Goal: Information Seeking & Learning: Check status

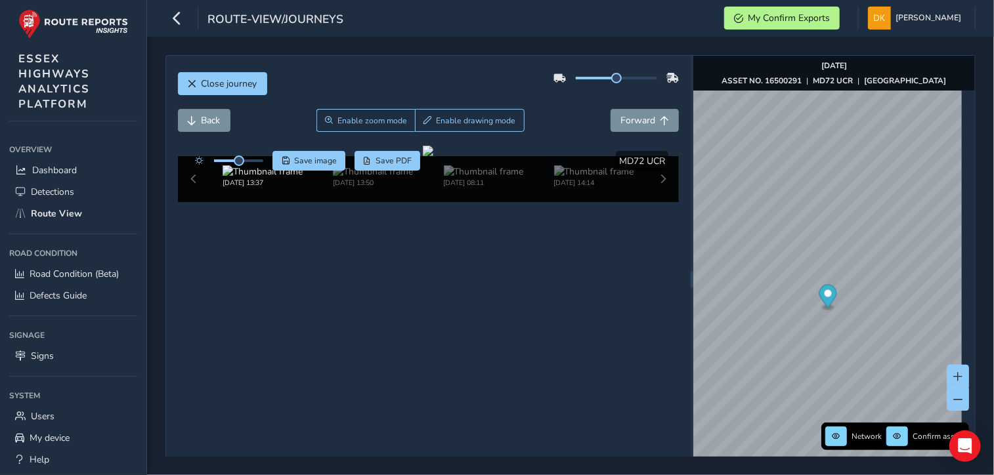
click at [682, 283] on div "Close journey Back Enable zoom mode Enable drawing mode Forward Click and Drag …" at bounding box center [428, 279] width 525 height 447
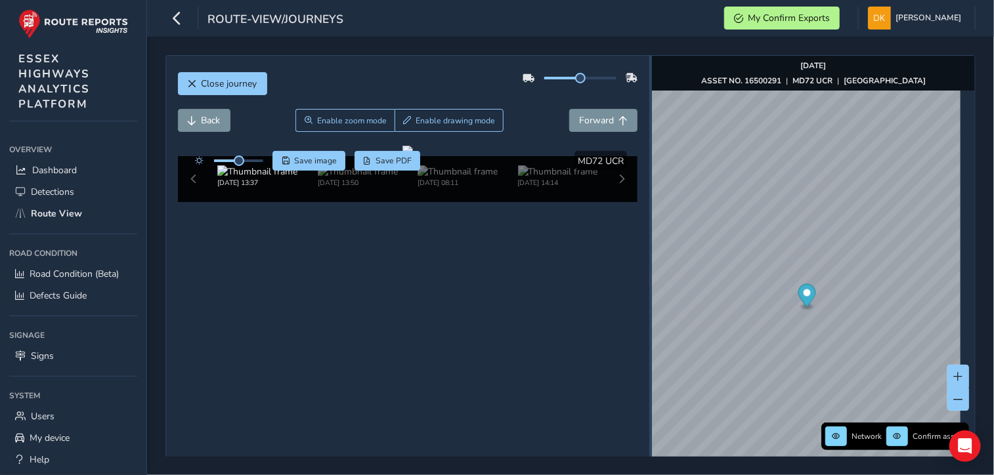
drag, startPoint x: 685, startPoint y: 278, endPoint x: 644, endPoint y: 280, distance: 40.8
click at [649, 280] on div at bounding box center [650, 280] width 3 height 16
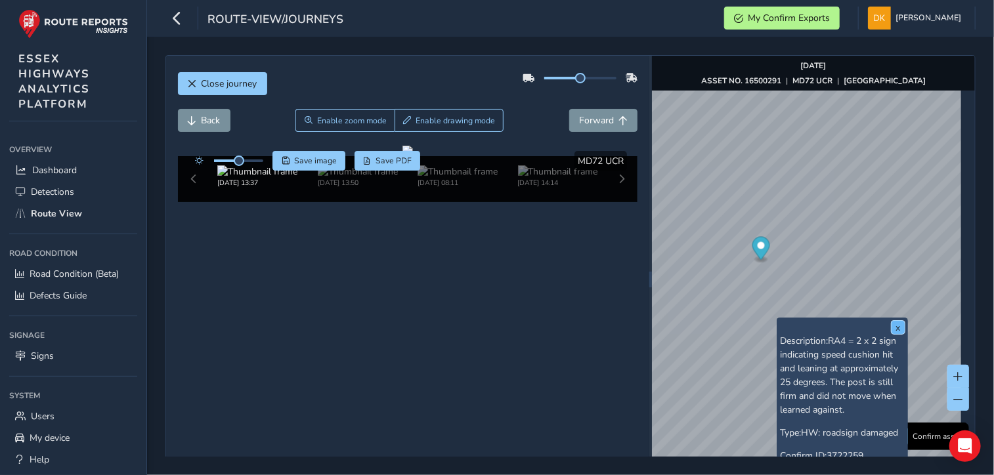
click at [898, 330] on button "x" at bounding box center [898, 327] width 13 height 13
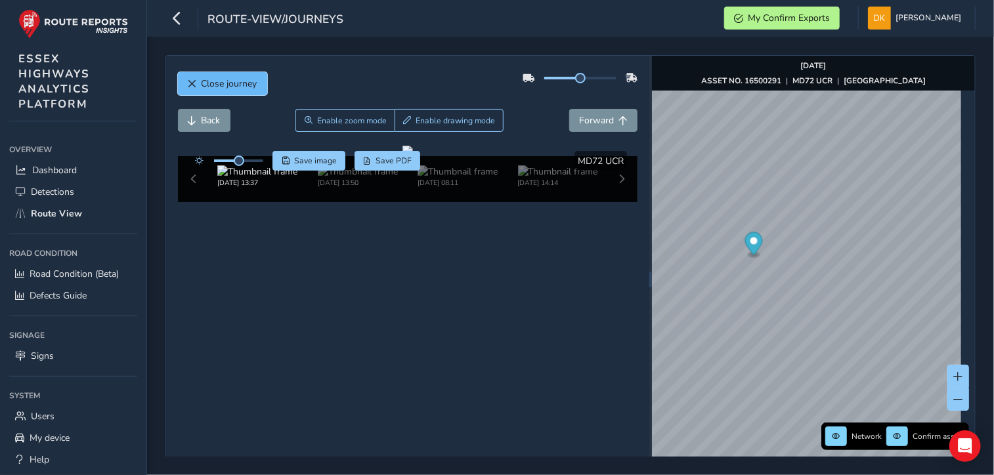
click at [218, 81] on span "Close journey" at bounding box center [230, 83] width 56 height 12
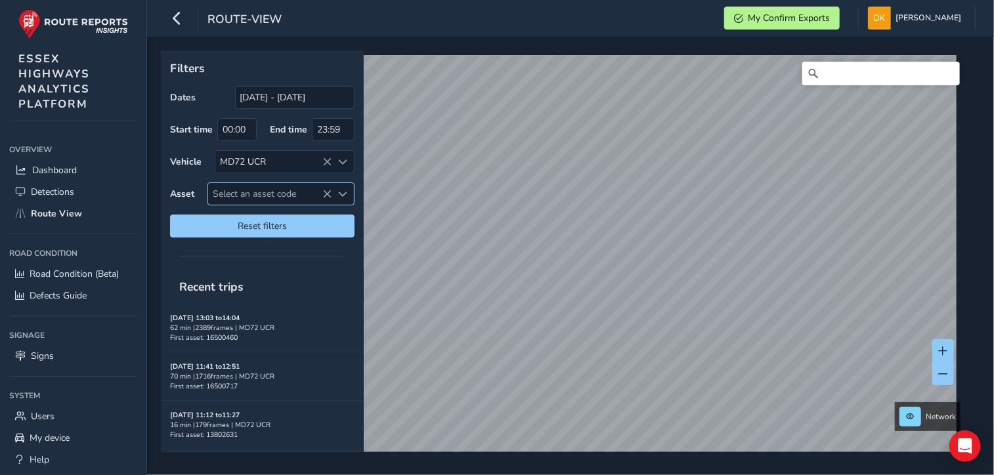
click at [231, 194] on span "Select an asset code" at bounding box center [270, 194] width 124 height 22
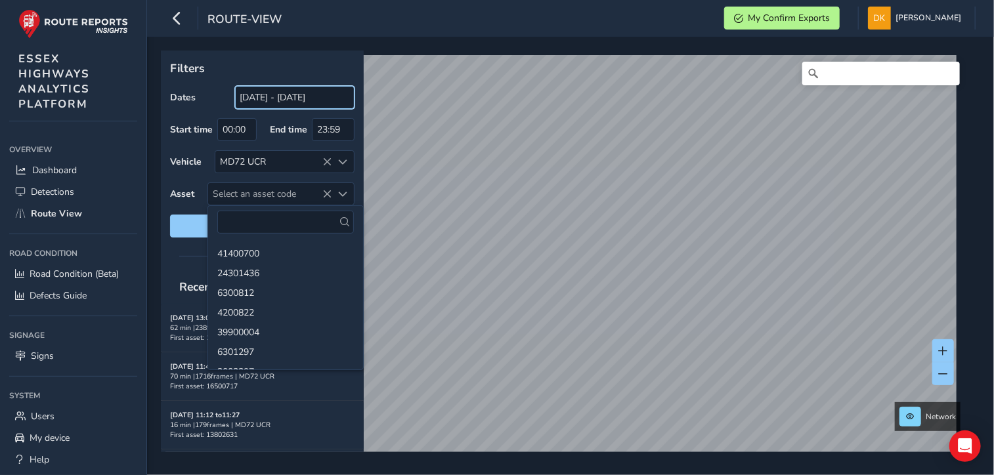
click at [260, 98] on input "[DATE] - [DATE]" at bounding box center [294, 97] width 119 height 23
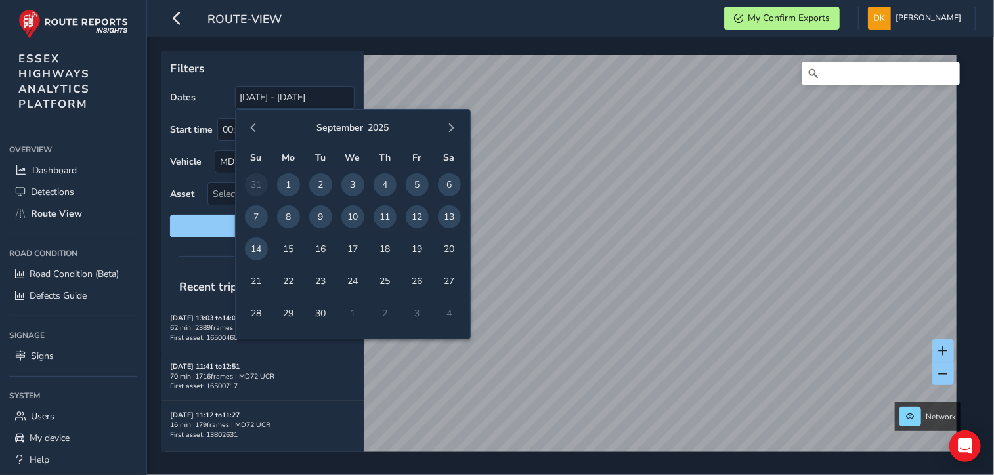
click at [293, 217] on span "8" at bounding box center [288, 217] width 23 height 23
click at [417, 223] on span "12" at bounding box center [417, 217] width 23 height 23
type input "[DATE] - [DATE]"
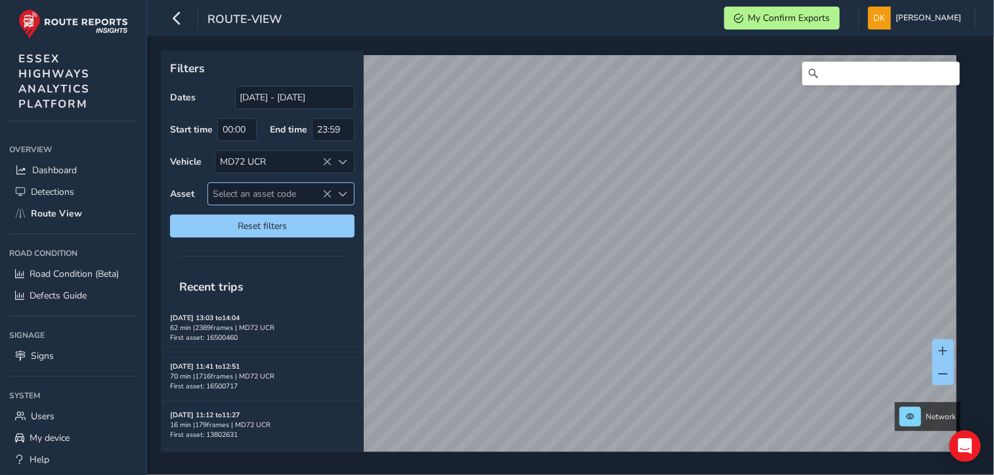
click at [229, 191] on span "Select an asset code" at bounding box center [270, 194] width 124 height 22
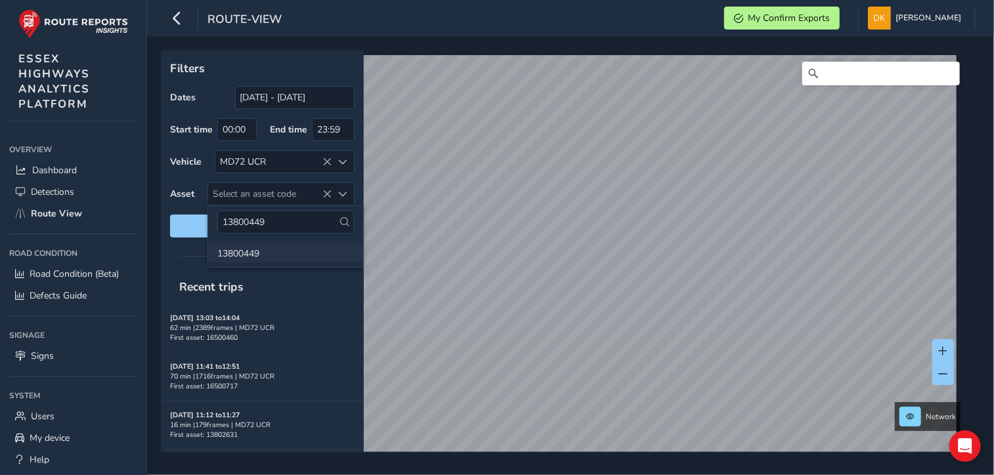
type input "13800449"
click at [255, 257] on li "13800449" at bounding box center [285, 253] width 155 height 20
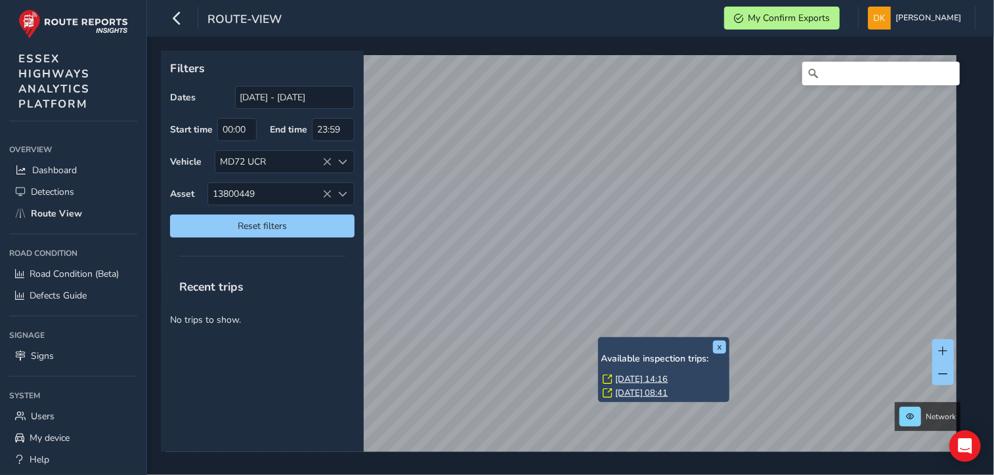
click at [648, 383] on link "[DATE] 14:16" at bounding box center [642, 380] width 53 height 12
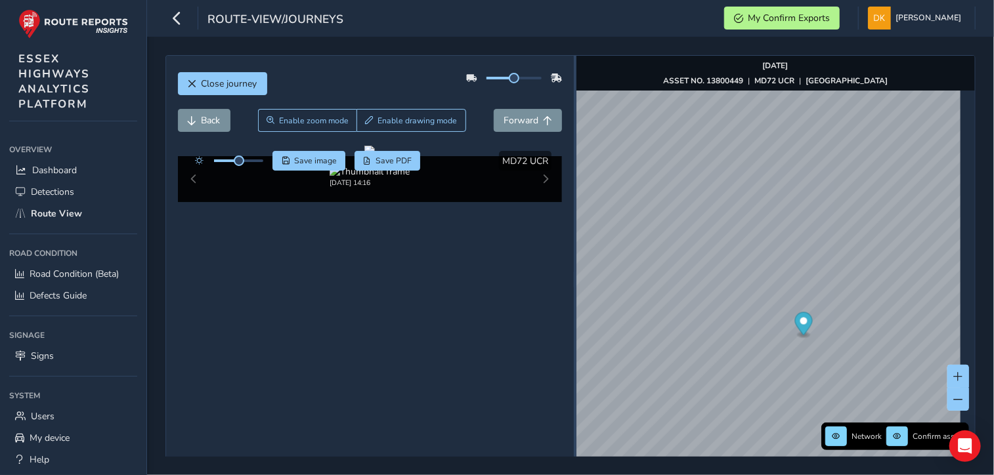
drag, startPoint x: 685, startPoint y: 279, endPoint x: 570, endPoint y: 253, distance: 118.4
click at [574, 253] on div at bounding box center [575, 279] width 3 height 447
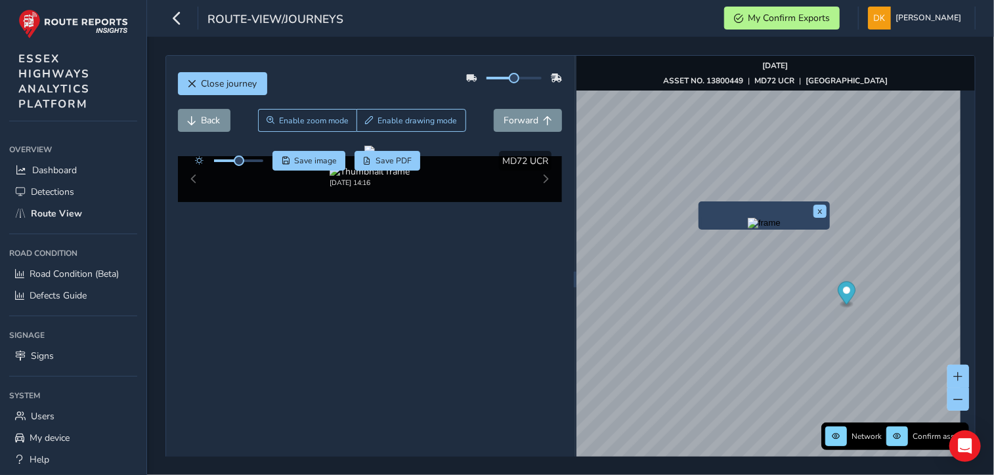
click at [716, 248] on div "x Network Confirm assets [DATE] ASSET NO. 13800449 | MD72 UCR | [GEOGRAPHIC_DAT…" at bounding box center [775, 279] width 399 height 447
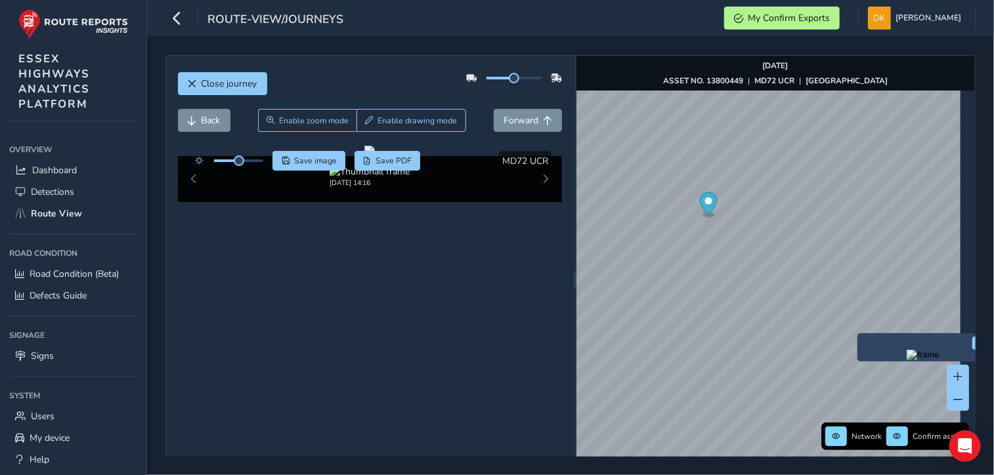
click at [907, 360] on img "Preview frame" at bounding box center [923, 355] width 33 height 11
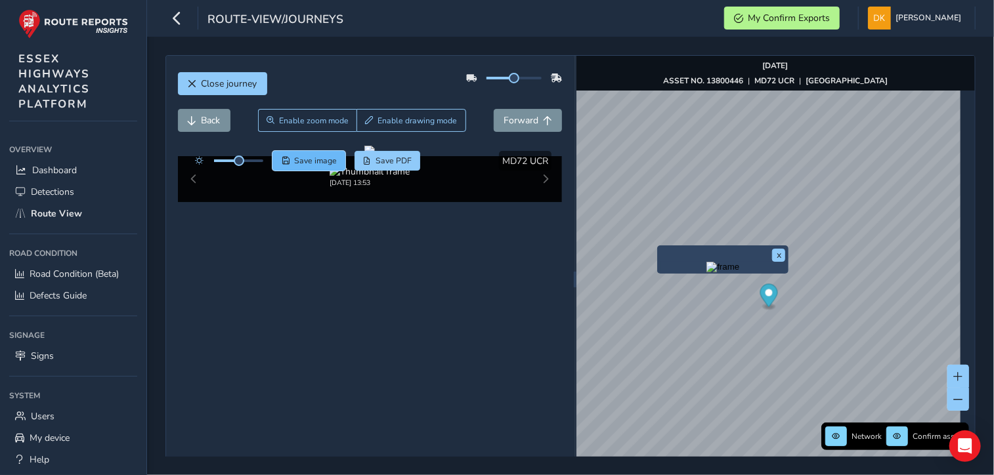
click at [307, 163] on span "Save image" at bounding box center [315, 161] width 43 height 11
